Goal: Transaction & Acquisition: Purchase product/service

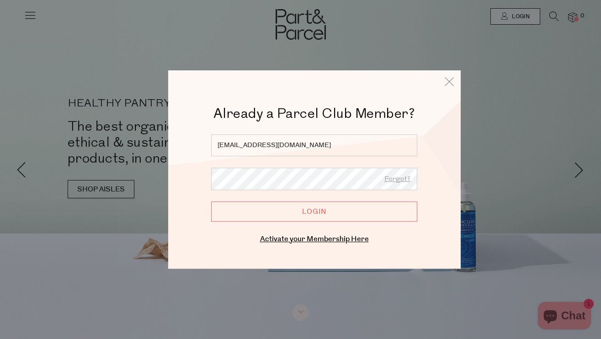
click at [211, 202] on input "Login" at bounding box center [314, 212] width 206 height 20
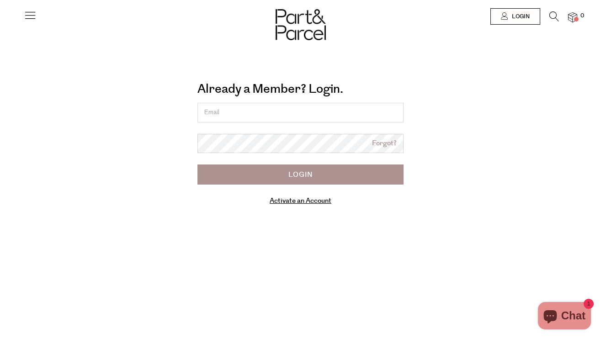
click at [251, 107] on input "email" at bounding box center [300, 113] width 206 height 20
type input "[EMAIL_ADDRESS][DOMAIN_NAME]"
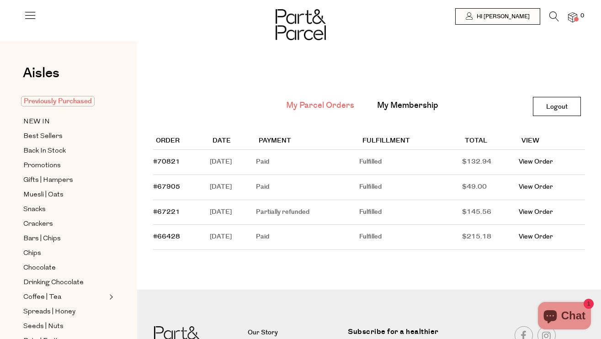
click at [58, 101] on span "Previously Purchased" at bounding box center [58, 101] width 74 height 11
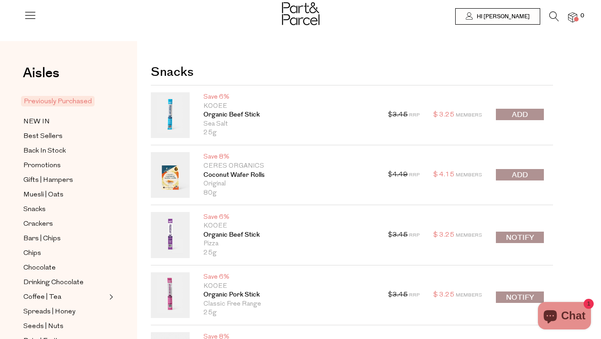
click at [515, 117] on span "submit" at bounding box center [520, 115] width 16 height 11
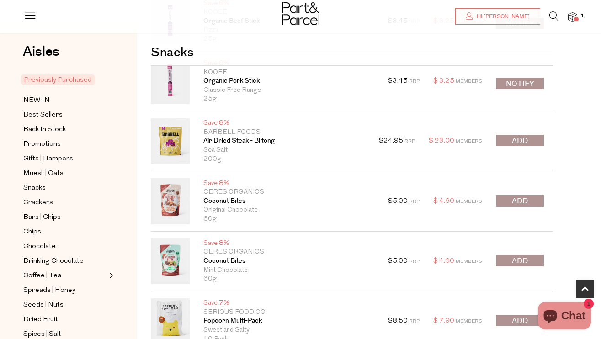
scroll to position [223, 0]
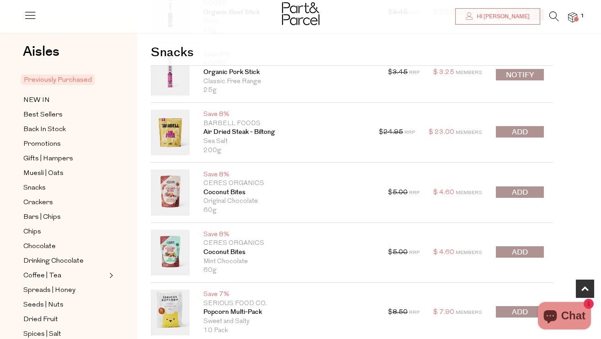
click at [510, 196] on button "submit" at bounding box center [520, 191] width 48 height 11
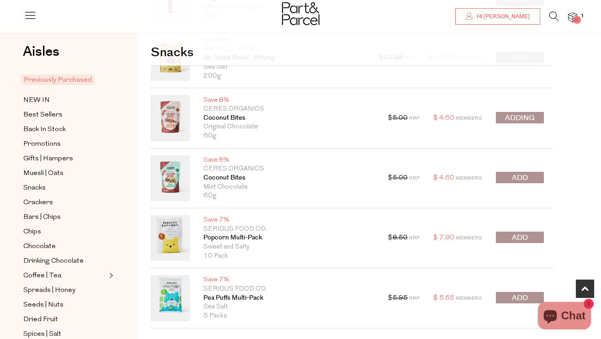
scroll to position [297, 0]
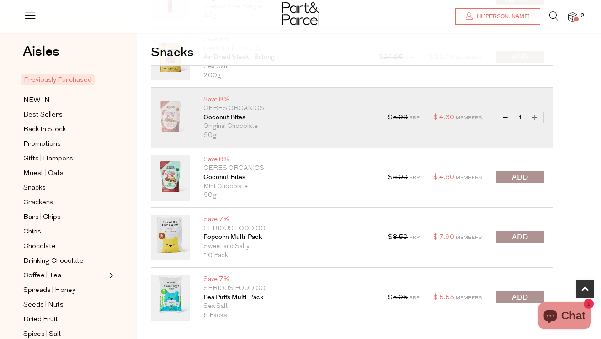
click at [504, 240] on button "submit" at bounding box center [520, 236] width 48 height 11
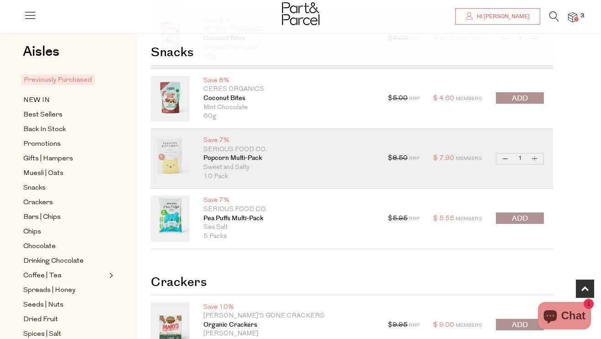
click at [512, 213] on span "submit" at bounding box center [520, 218] width 16 height 11
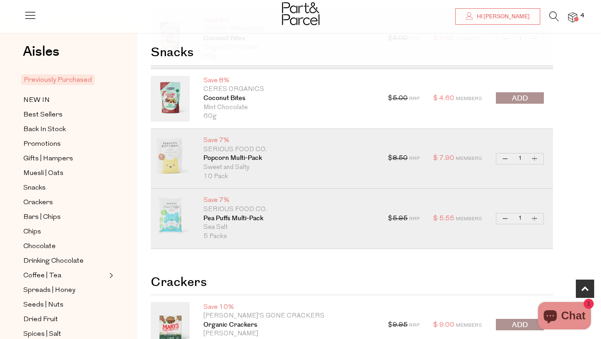
click at [535, 221] on button "Increase Pea Puffs Multi-Pack" at bounding box center [534, 218] width 11 height 11
type input "2"
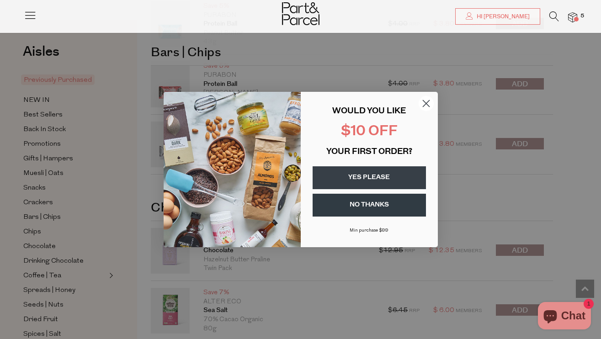
scroll to position [934, 0]
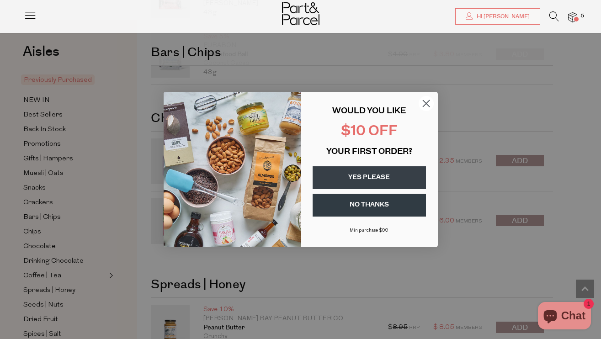
click at [426, 105] on circle "Close dialog" at bounding box center [425, 103] width 15 height 15
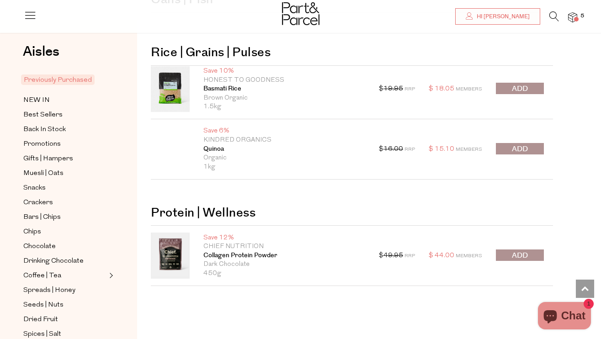
scroll to position [1661, 0]
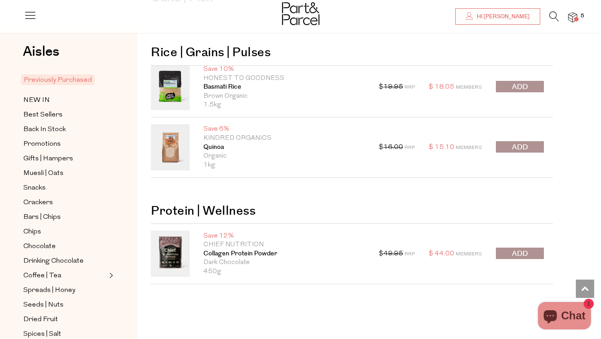
click at [509, 252] on button "submit" at bounding box center [520, 253] width 48 height 11
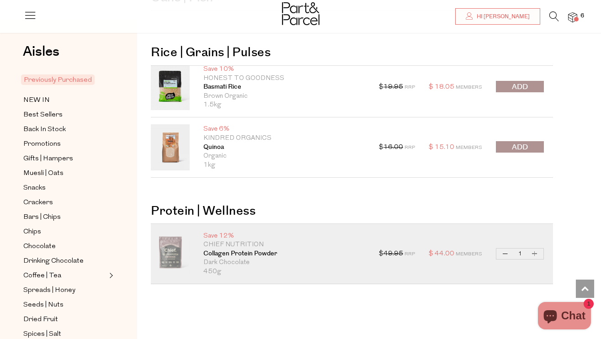
click at [536, 255] on button "Increase Collagen Protein Powder" at bounding box center [534, 254] width 11 height 11
type input "2"
click at [42, 115] on span "Best Sellers" at bounding box center [42, 115] width 39 height 11
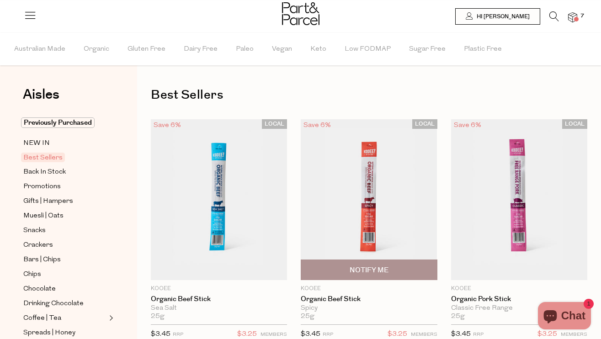
type input "2"
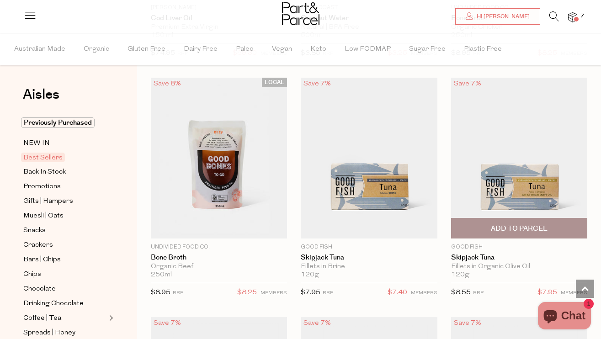
scroll to position [1101, 0]
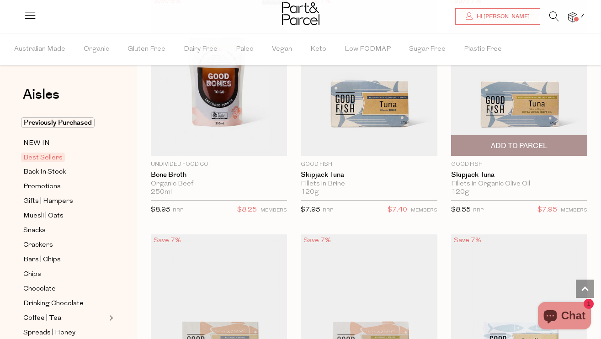
click at [540, 149] on span "Add To Parcel" at bounding box center [519, 146] width 57 height 10
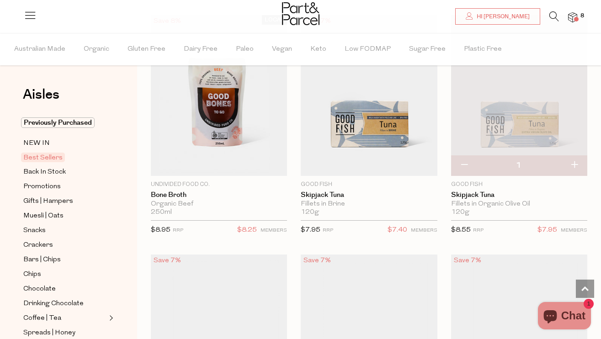
scroll to position [1073, 0]
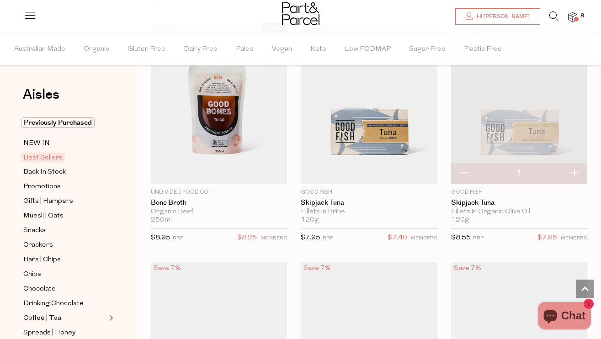
click at [576, 174] on button "button" at bounding box center [574, 173] width 26 height 20
type input "2"
click at [576, 174] on button "button" at bounding box center [574, 173] width 26 height 20
type input "3"
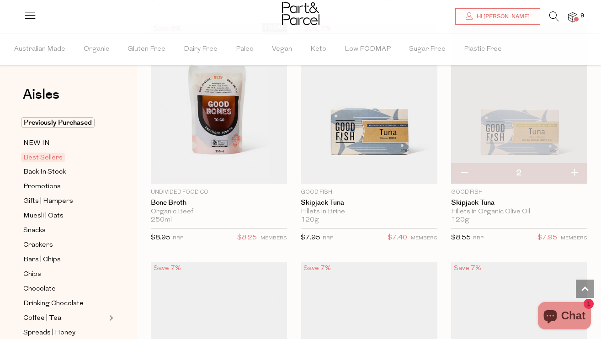
type input "3"
click at [572, 175] on button "button" at bounding box center [574, 173] width 26 height 20
type input "4"
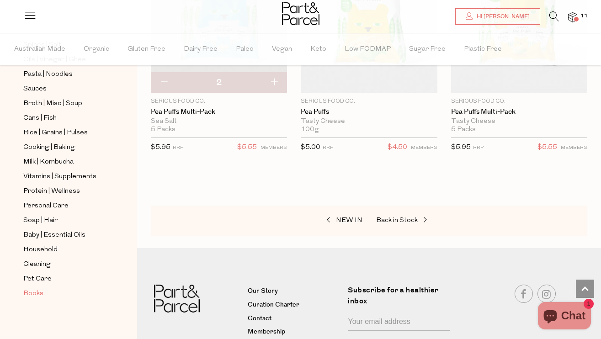
scroll to position [3329, 0]
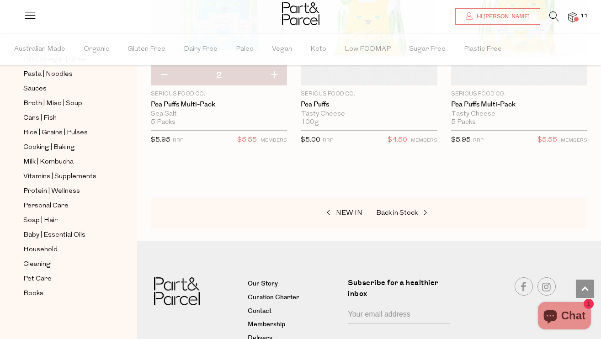
click at [575, 18] on span at bounding box center [576, 19] width 5 height 5
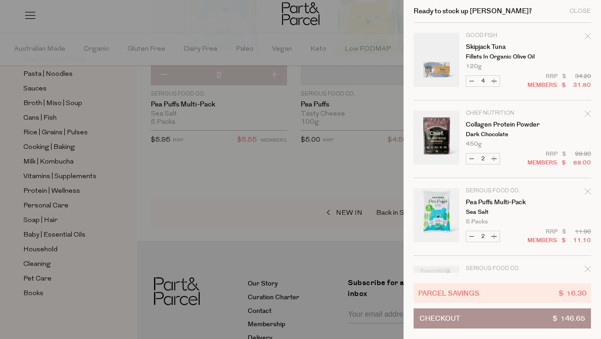
scroll to position [216, 0]
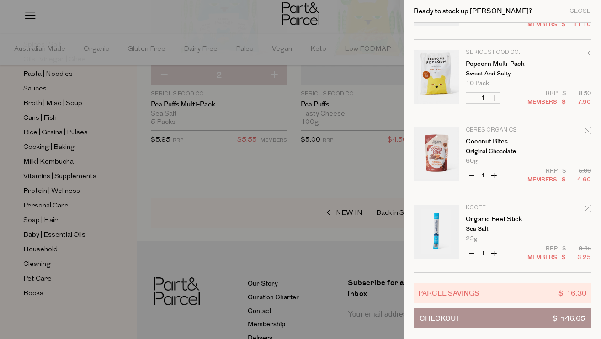
click at [495, 254] on button "Increase Organic Beef Stick" at bounding box center [494, 253] width 11 height 11
type input "2"
click at [495, 255] on button "Increase Organic Beef Stick" at bounding box center [494, 253] width 11 height 11
type input "3"
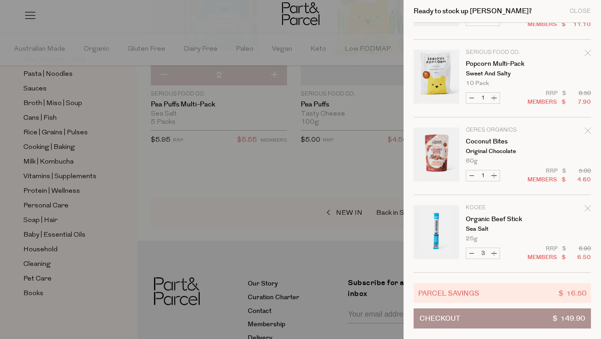
type input "3"
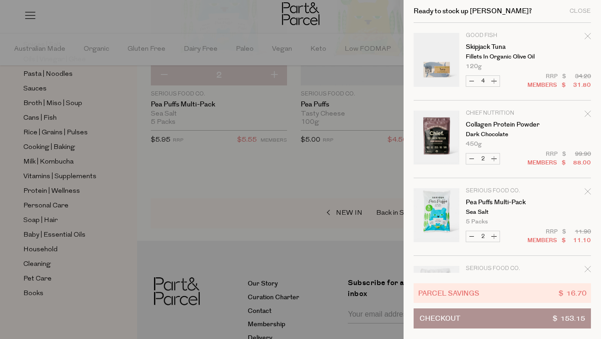
click at [493, 238] on button "Increase Pea Puffs Multi-Pack" at bounding box center [494, 236] width 11 height 11
type input "3"
click at [495, 239] on button "Increase Pea Puffs Multi-Pack" at bounding box center [494, 236] width 11 height 11
type input "4"
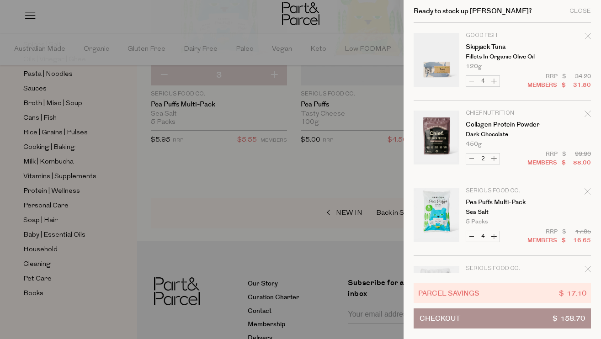
type input "4"
click at [494, 237] on button "Increase Pea Puffs Multi-Pack" at bounding box center [494, 236] width 11 height 11
type input "5"
click at [155, 187] on div at bounding box center [300, 169] width 601 height 339
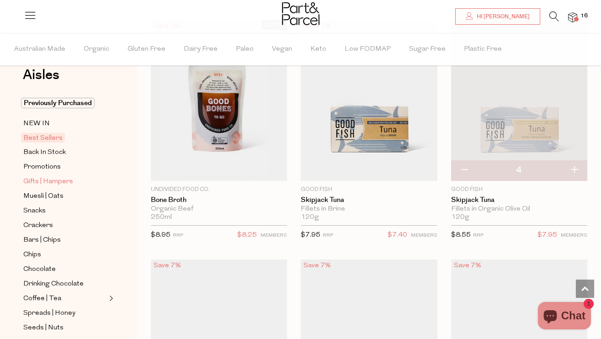
scroll to position [24, 0]
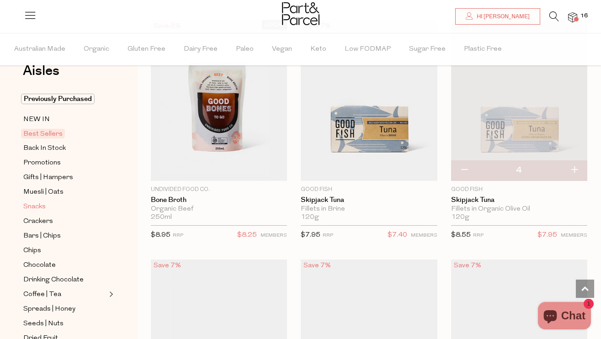
click at [43, 207] on span "Snacks" at bounding box center [34, 207] width 22 height 11
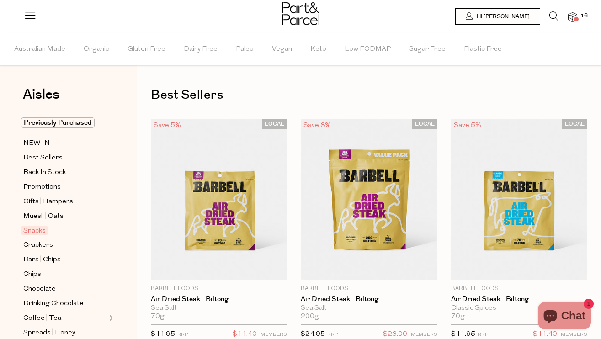
type input "3"
type input "5"
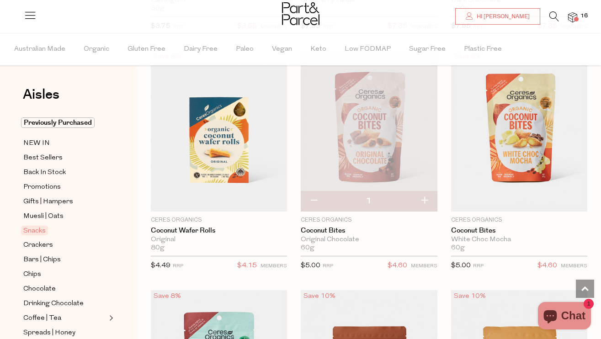
scroll to position [2773, 0]
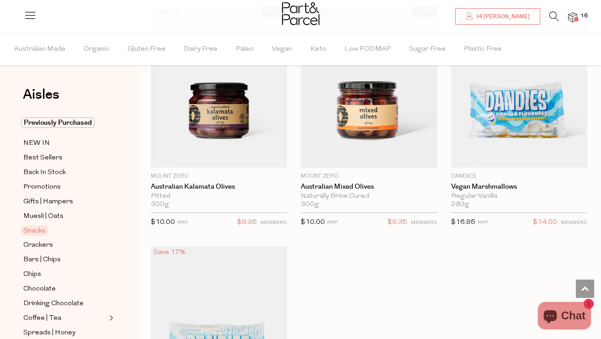
scroll to position [5608, 0]
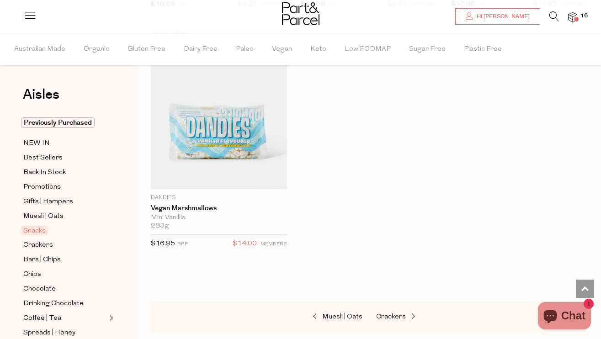
click at [578, 19] on span at bounding box center [576, 19] width 5 height 5
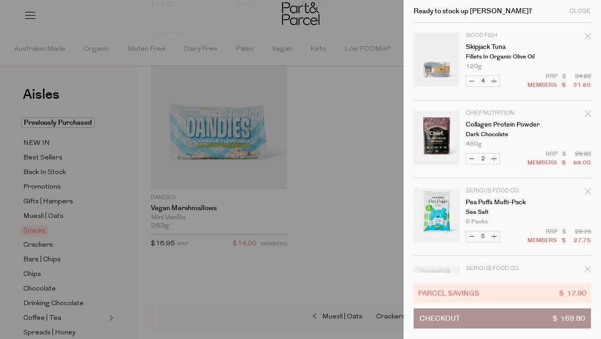
scroll to position [216, 0]
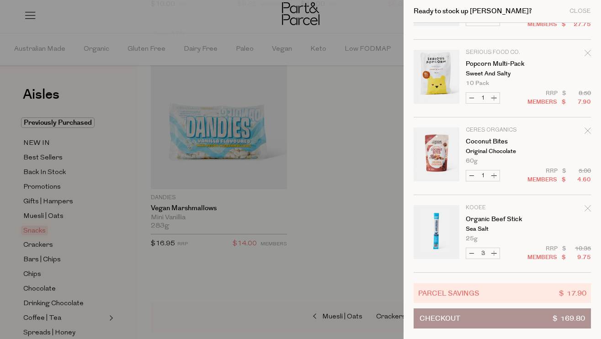
click at [450, 317] on span "Checkout" at bounding box center [440, 318] width 41 height 19
